Goal: Transaction & Acquisition: Purchase product/service

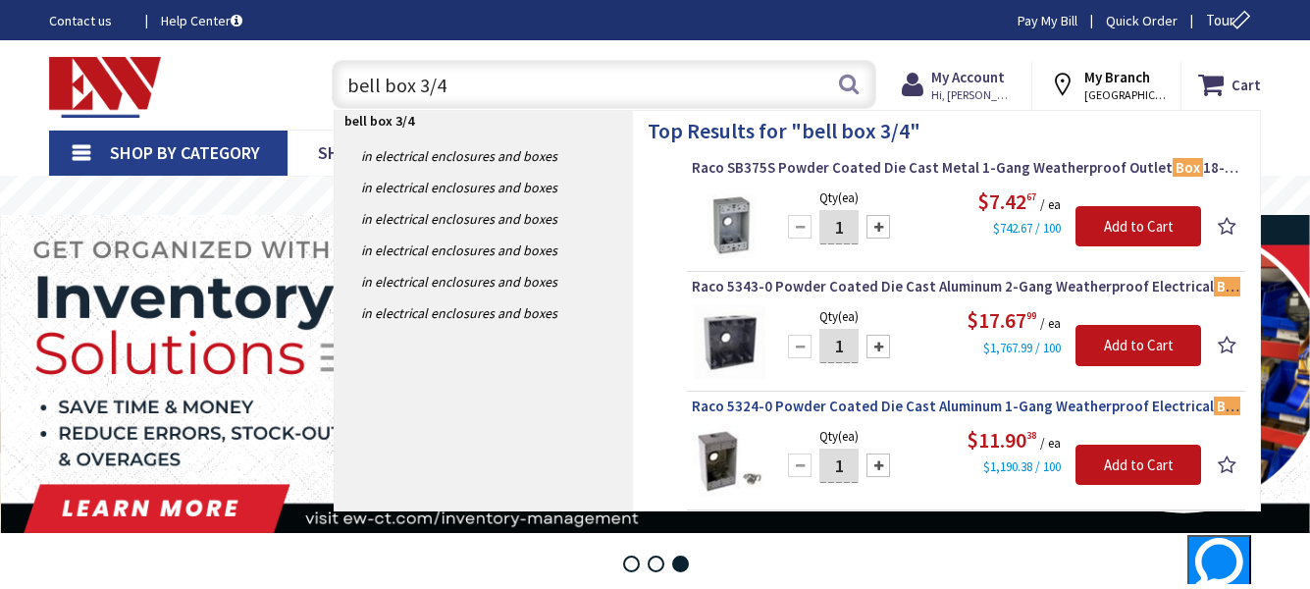
type input "bell box 3/4"
click at [931, 407] on span "Raco 5324-0 Powder Coated Die Cast Aluminum 1-Gang Weatherproof Electrical Box …" at bounding box center [966, 407] width 549 height 20
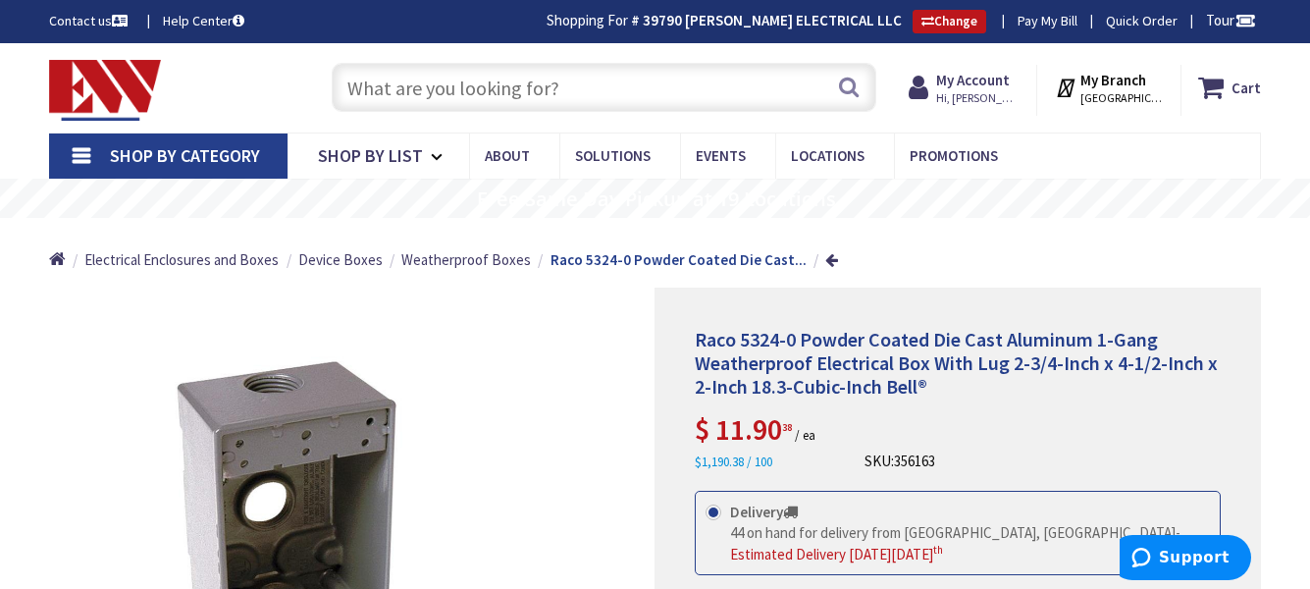
click at [1113, 96] on span "[GEOGRAPHIC_DATA], [GEOGRAPHIC_DATA]" at bounding box center [1122, 98] width 83 height 16
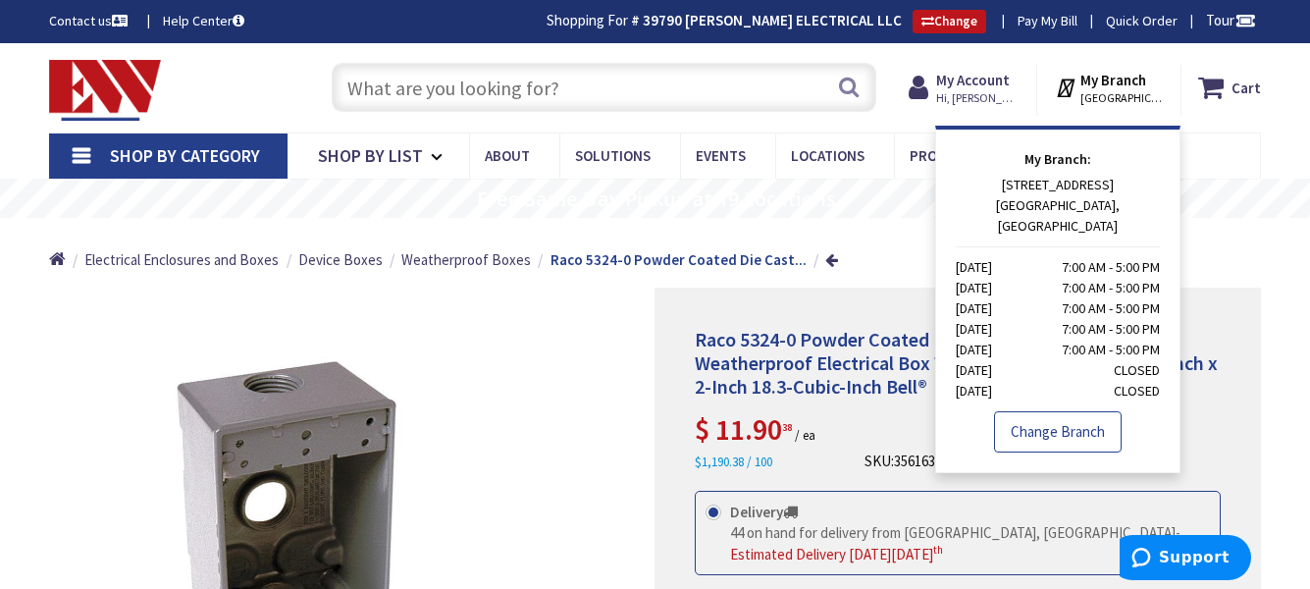
click at [1065, 411] on link "Change Branch" at bounding box center [1058, 431] width 128 height 41
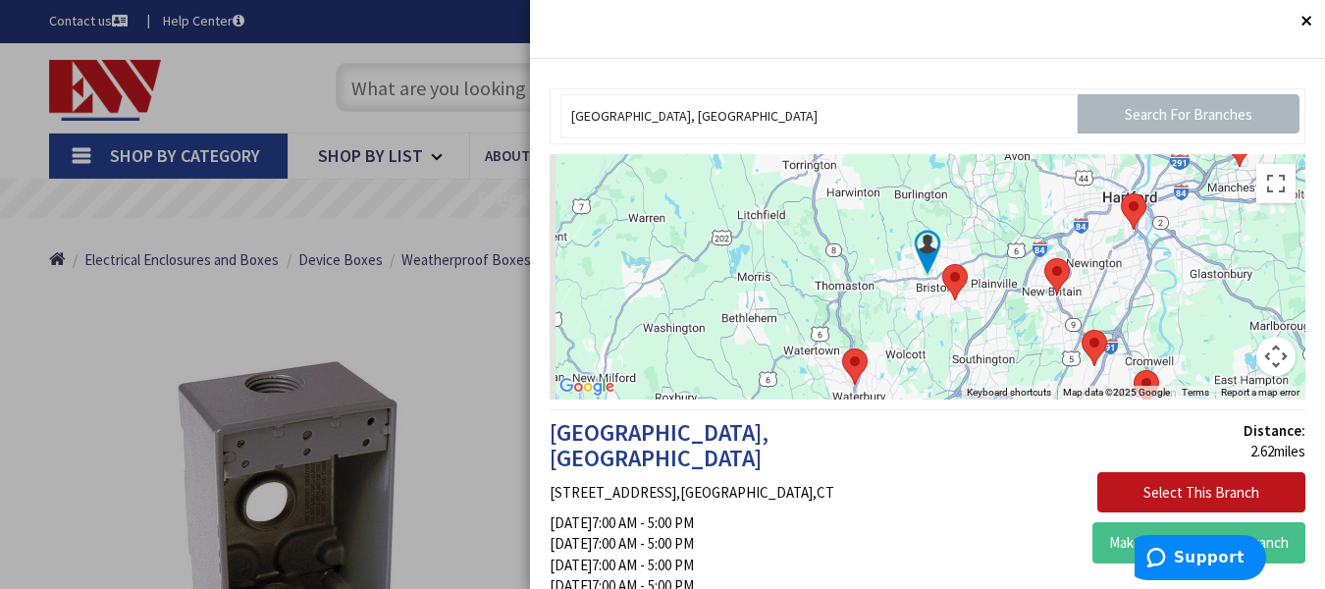
click at [1044, 258] on area at bounding box center [1044, 258] width 0 height 0
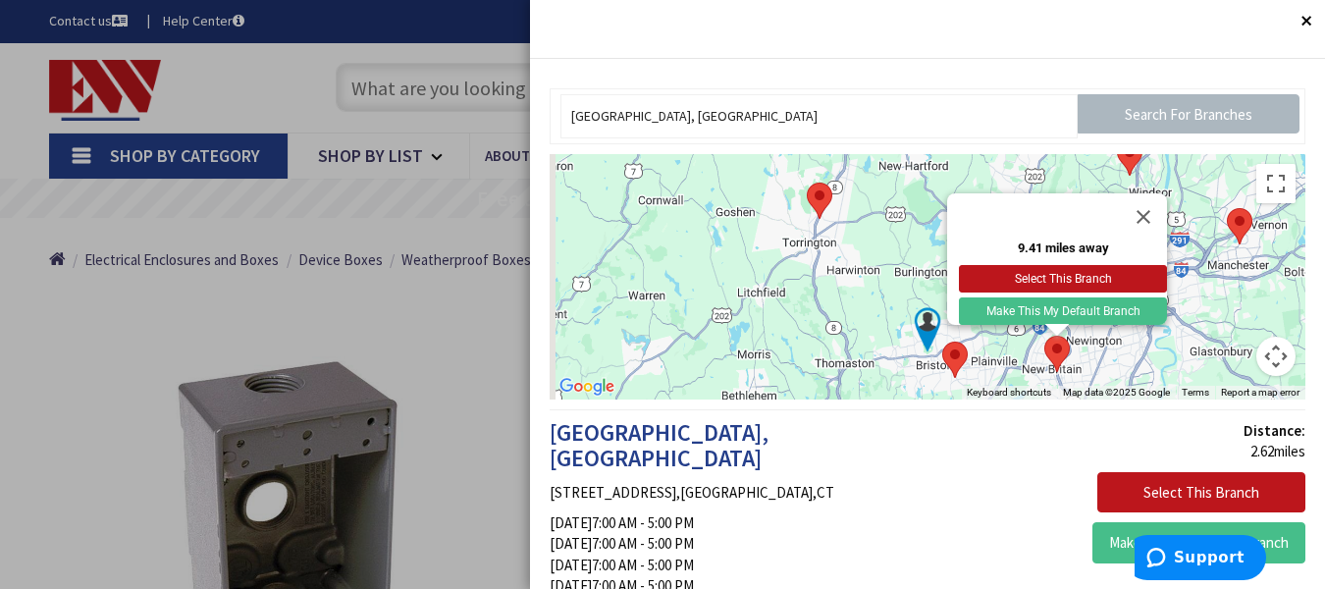
click at [989, 488] on p "Select This Branch" at bounding box center [1123, 492] width 363 height 41
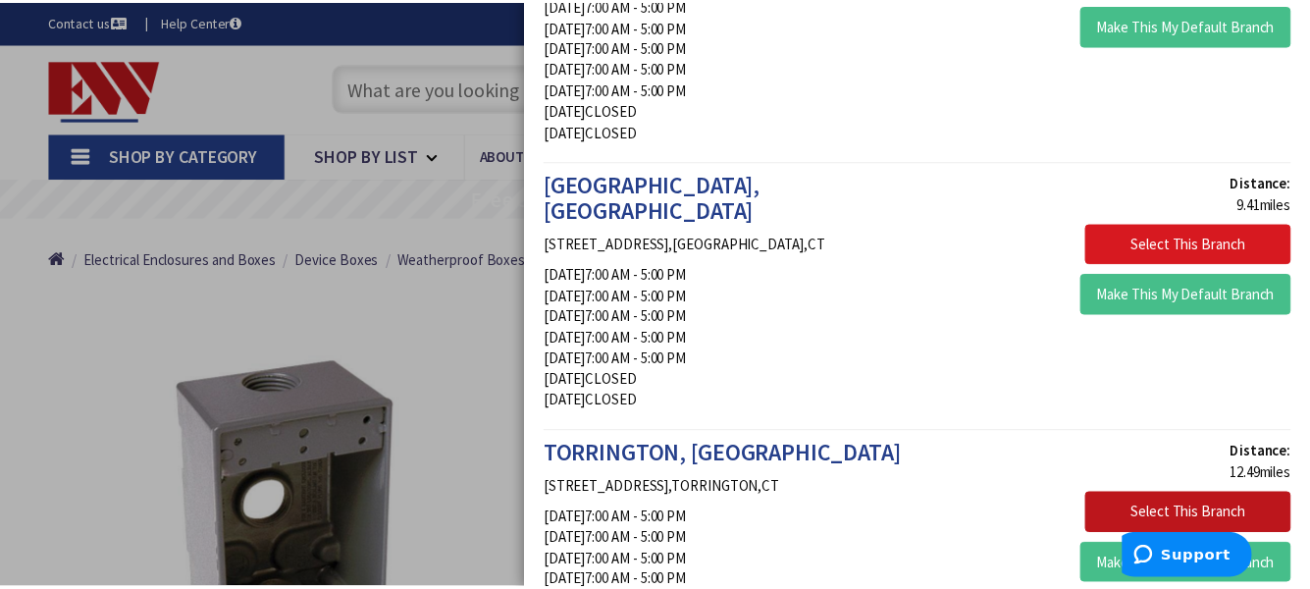
scroll to position [789, 0]
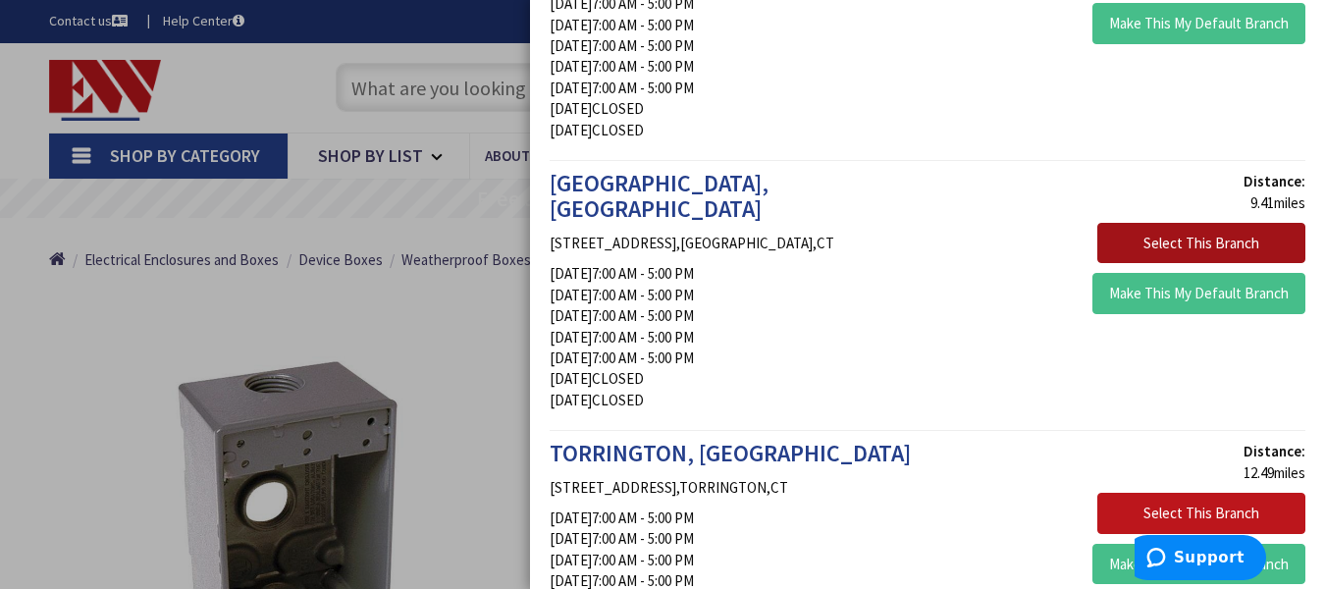
click at [1245, 223] on button "Select This Branch" at bounding box center [1201, 243] width 208 height 41
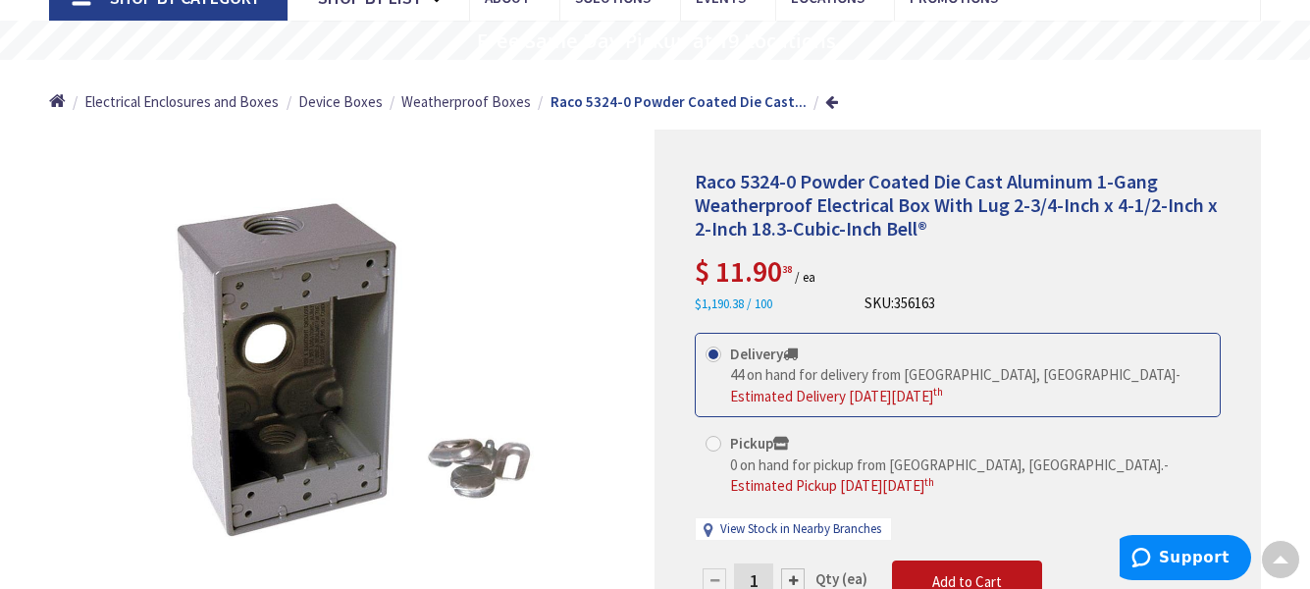
scroll to position [157, 0]
